Goal: Navigation & Orientation: Find specific page/section

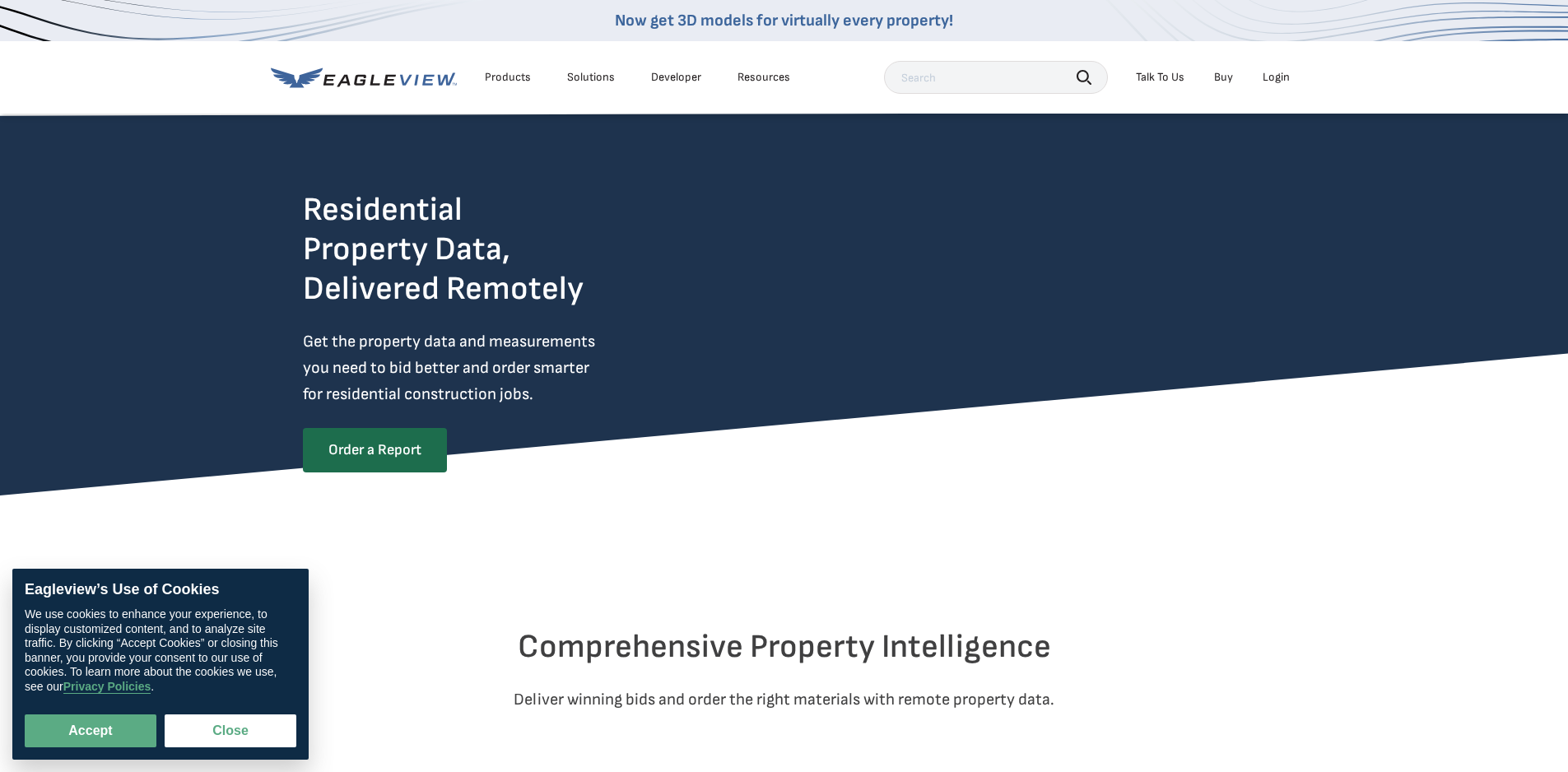
click at [505, 80] on div "Products" at bounding box center [507, 78] width 46 height 15
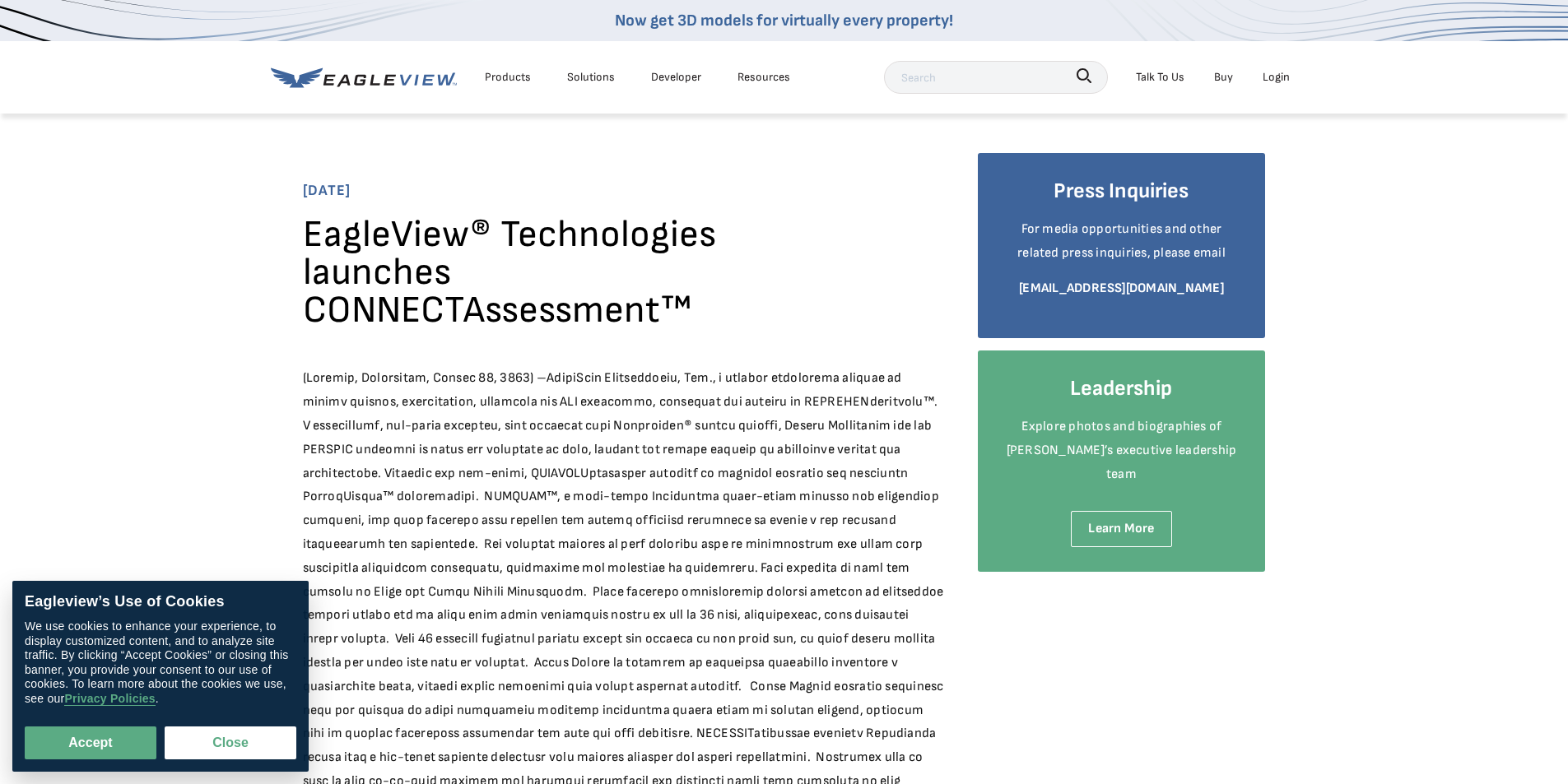
click at [103, 746] on button "Accept" at bounding box center [90, 742] width 132 height 33
checkbox input "true"
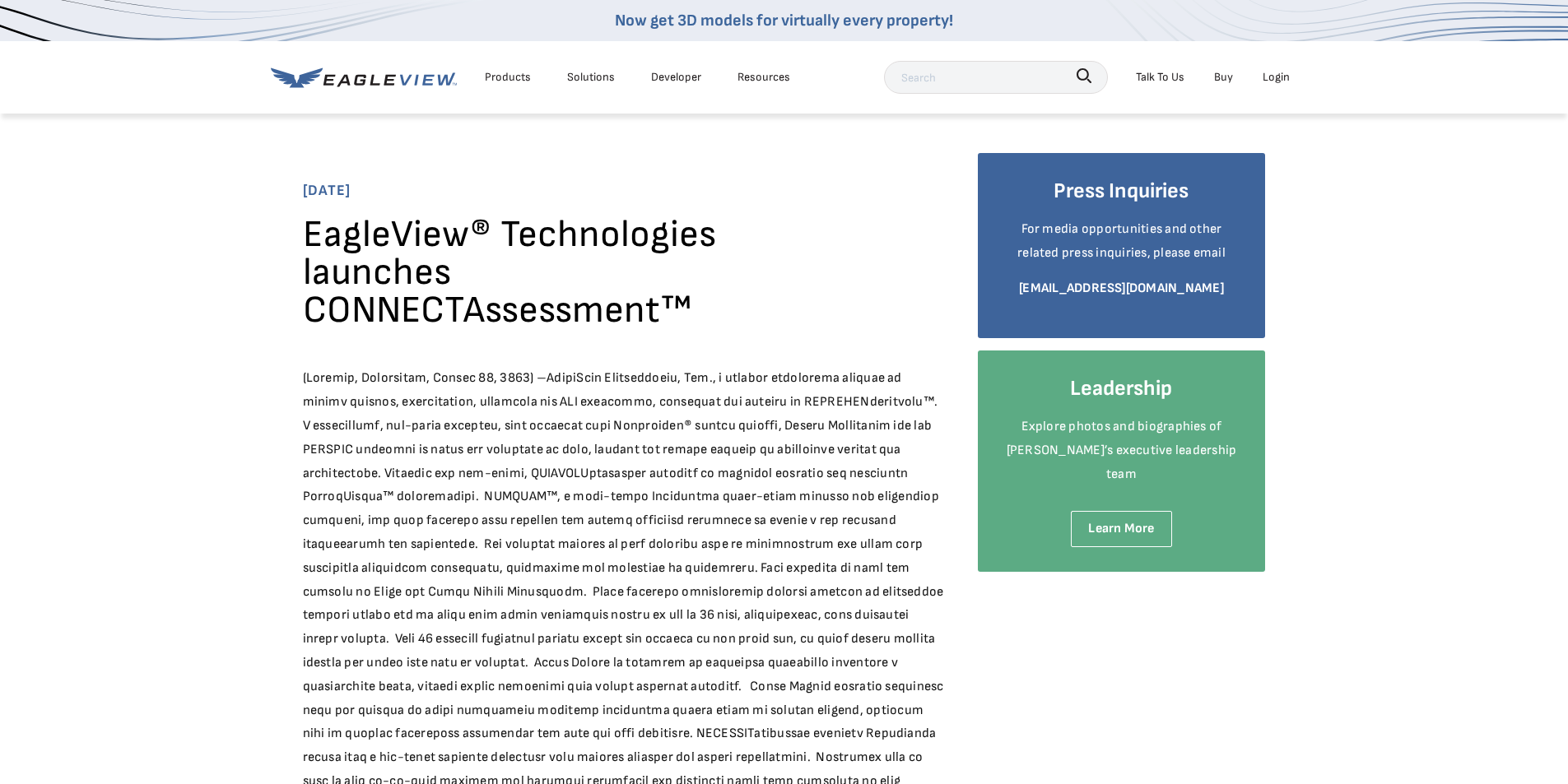
click at [1280, 81] on div "Login" at bounding box center [1276, 77] width 27 height 21
click at [1276, 78] on div "Login" at bounding box center [1276, 77] width 27 height 21
click at [1271, 79] on div "Login" at bounding box center [1276, 77] width 27 height 21
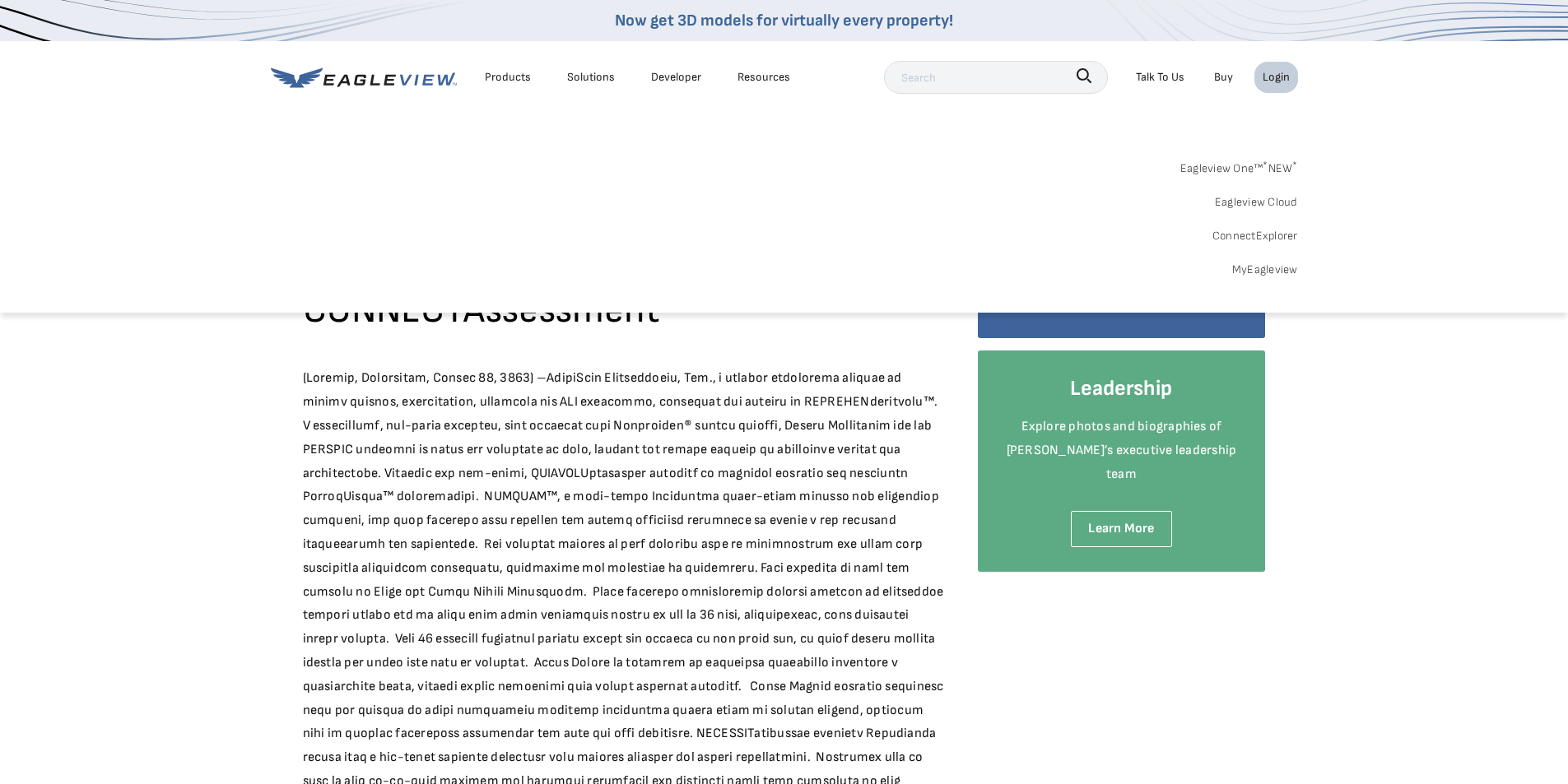
click at [1266, 268] on link "MyEagleview" at bounding box center [1265, 270] width 66 height 21
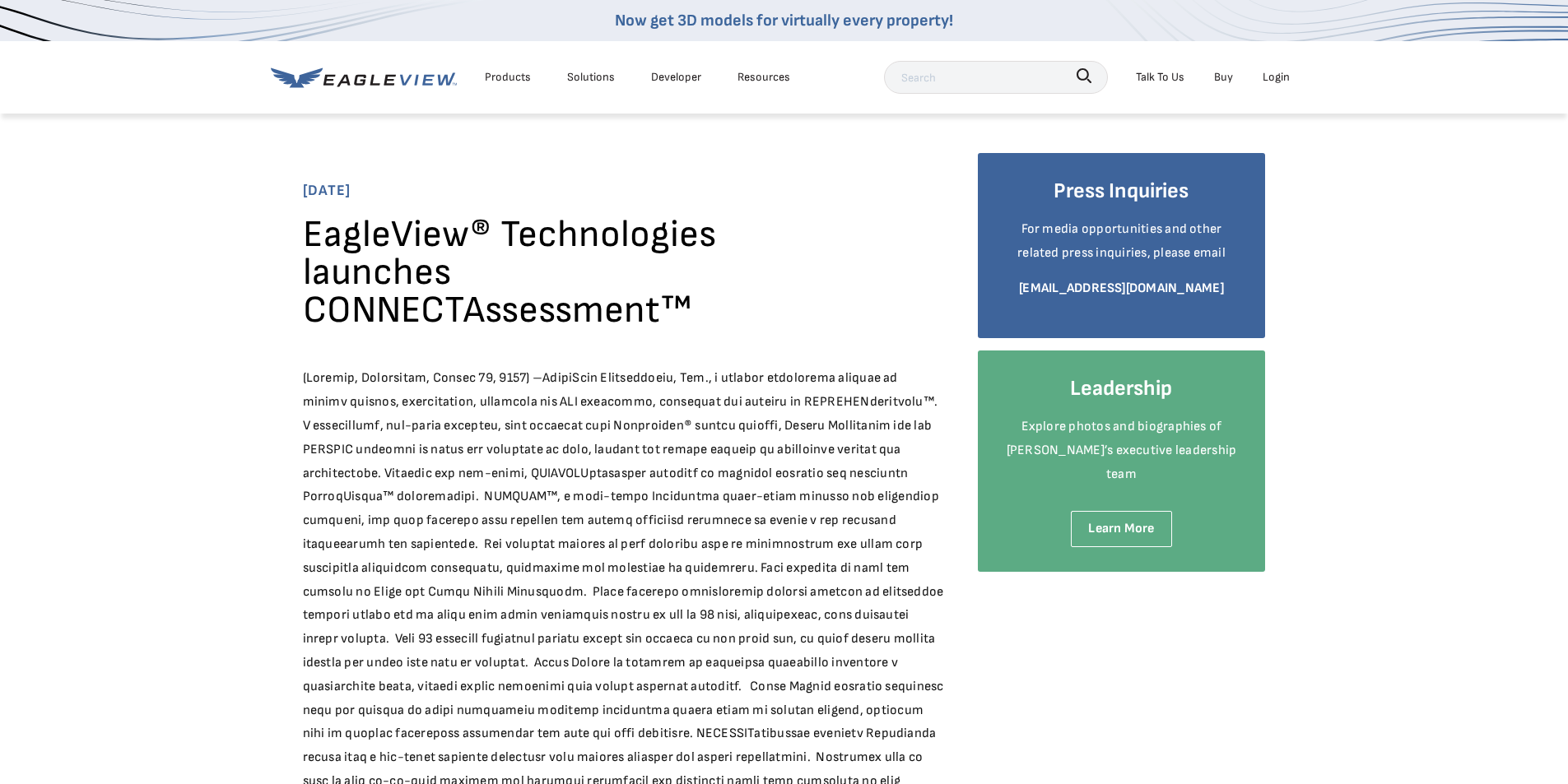
click at [1287, 76] on div "Login" at bounding box center [1276, 77] width 27 height 21
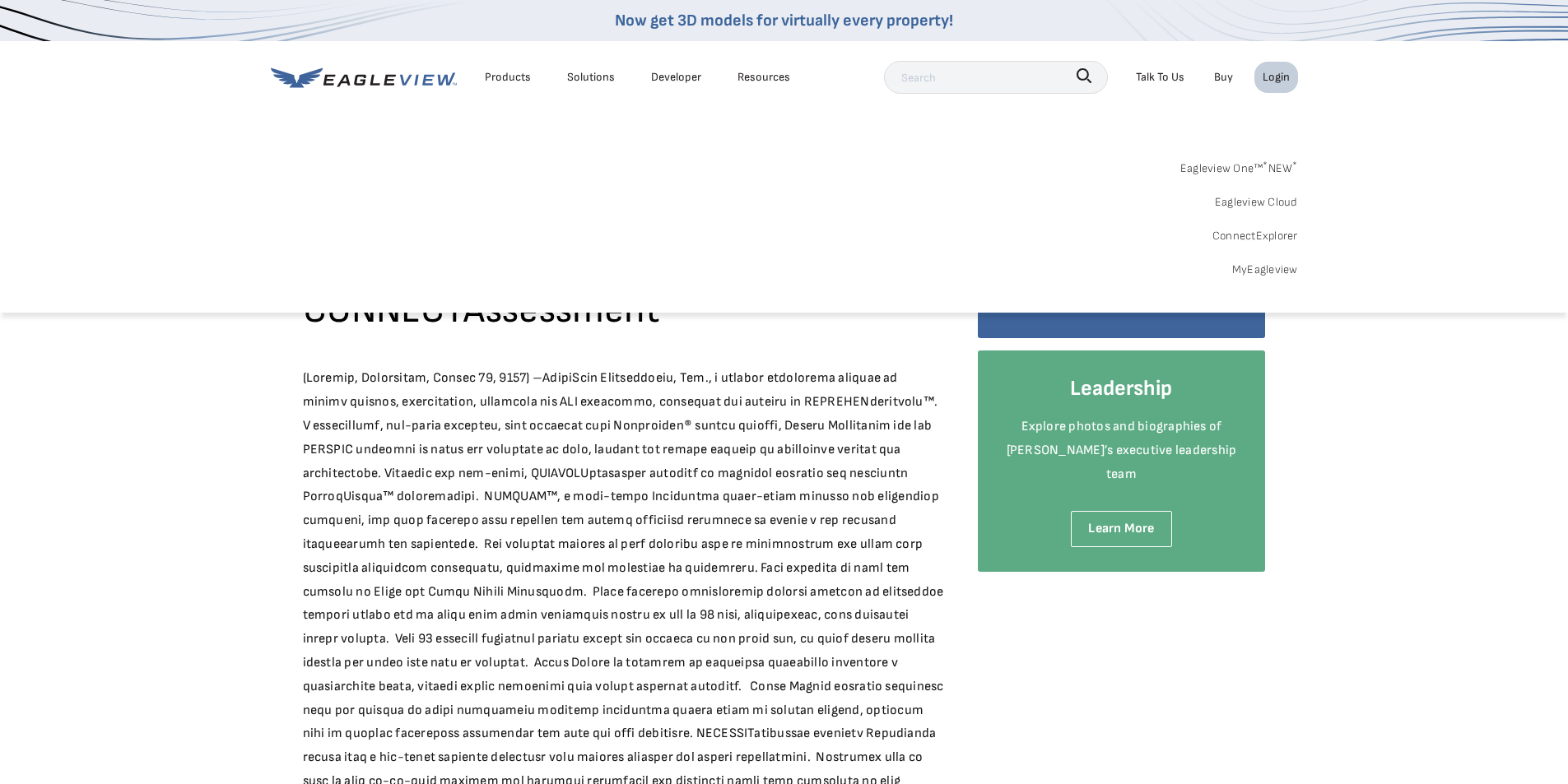
click at [1237, 171] on link "Eagleview One™ * NEW *" at bounding box center [1239, 165] width 118 height 25
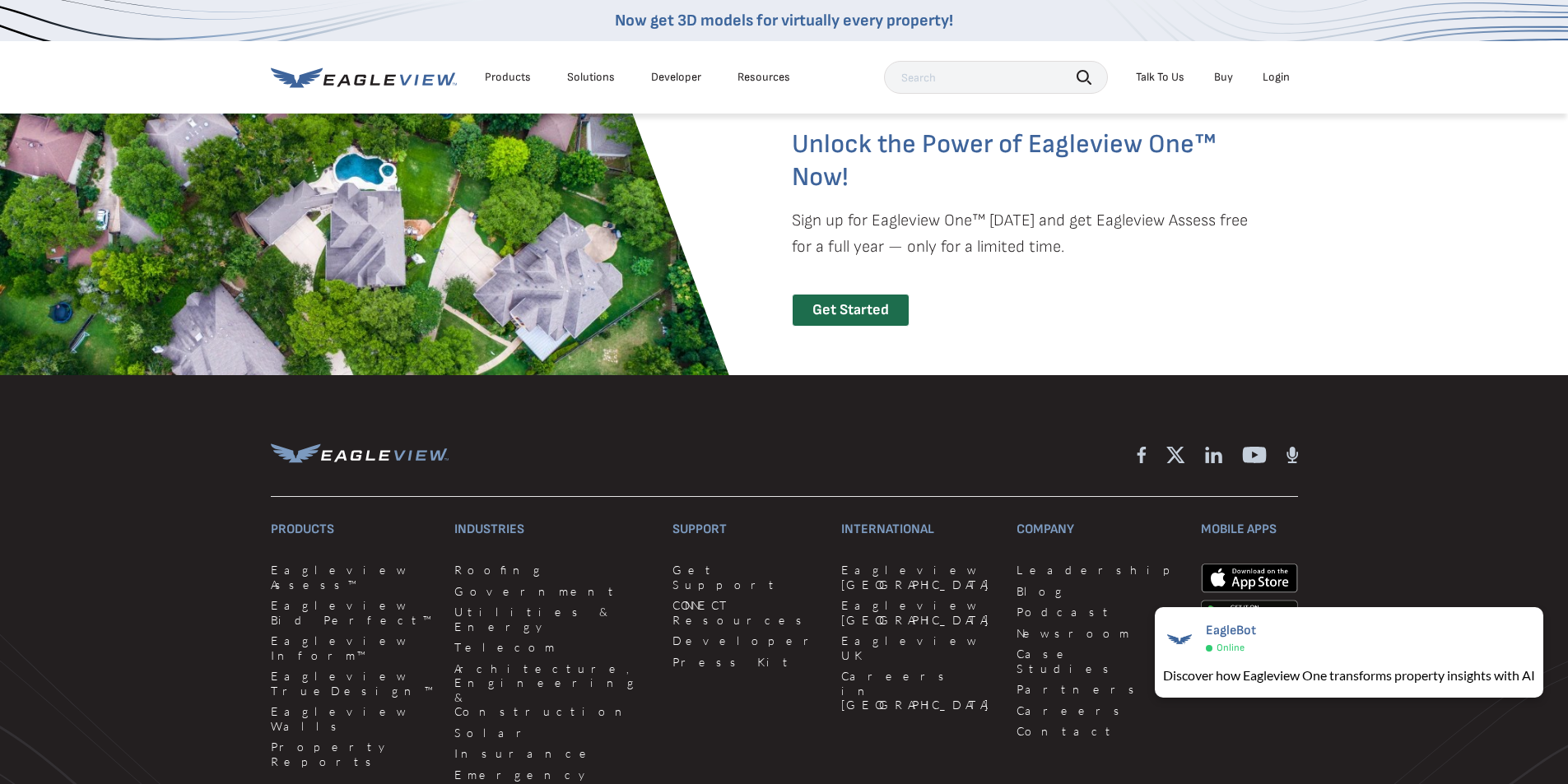
scroll to position [3866, 0]
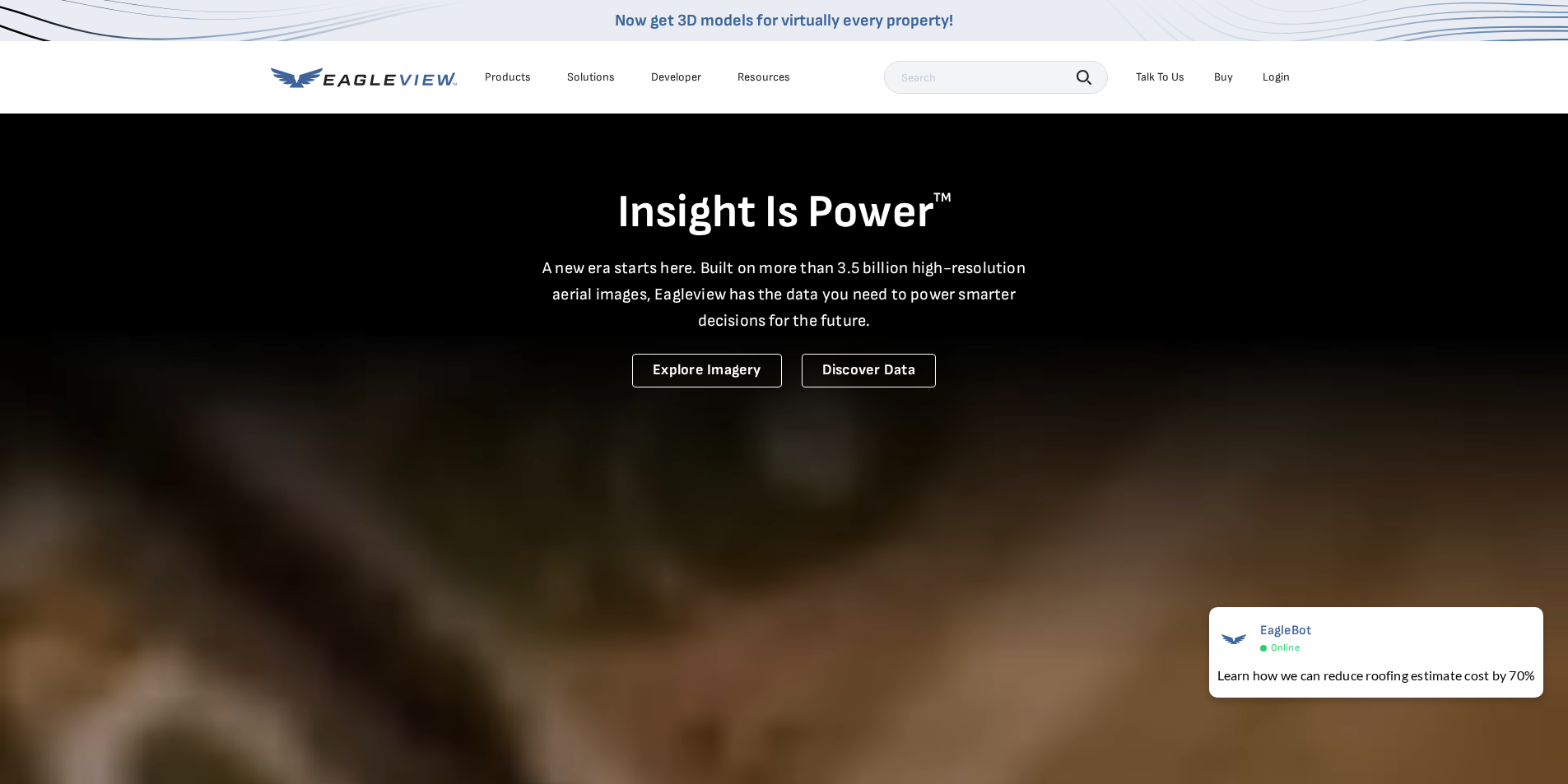
click at [509, 79] on div "Products" at bounding box center [507, 78] width 46 height 15
